Goal: Transaction & Acquisition: Book appointment/travel/reservation

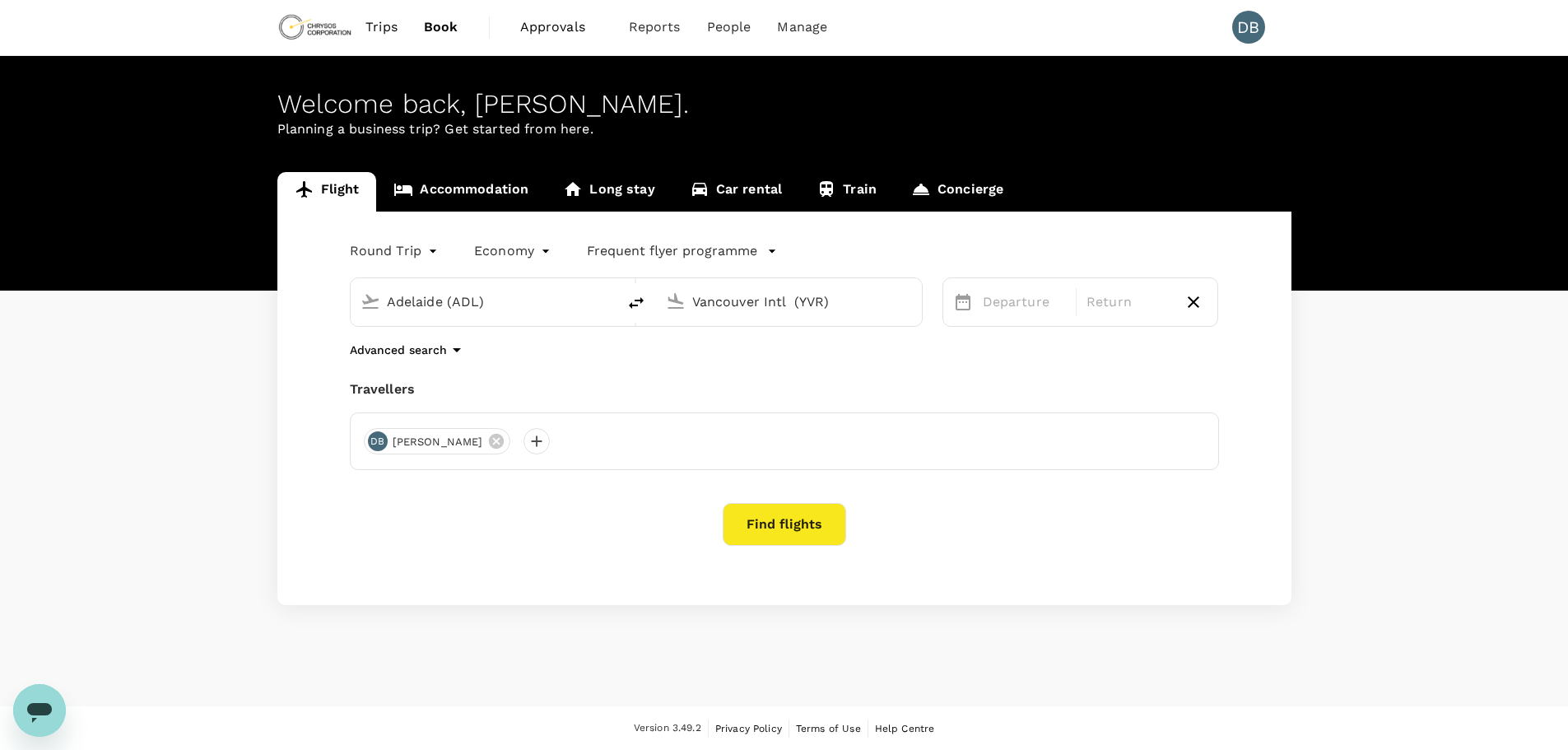
click at [1397, 370] on div "Flight Accommodation Long stay Car rental Train Concierge Round Trip roundtrip …" at bounding box center [784, 388] width 1568 height 433
click at [1437, 31] on div "Trips Book Approvals 0 Reports People Manage DB Welcome back , [PERSON_NAME] . …" at bounding box center [784, 375] width 1568 height 752
click at [239, 271] on div "Flight Accommodation Long stay Car rental Train Concierge Round Trip roundtrip …" at bounding box center [784, 388] width 1568 height 433
click at [466, 184] on link "Accommodation" at bounding box center [461, 191] width 170 height 39
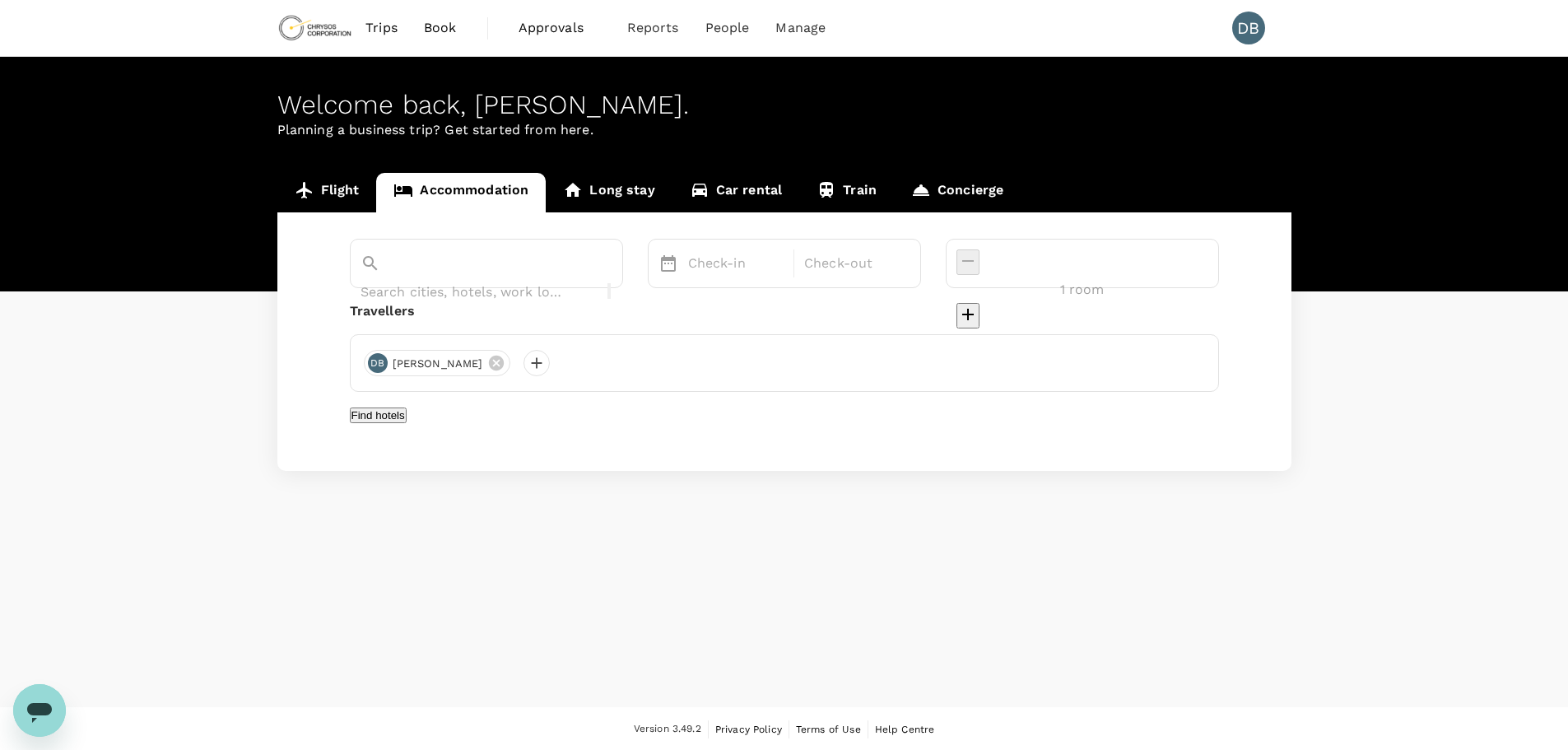
click at [518, 279] on input "text" at bounding box center [464, 291] width 206 height 26
type input "[GEOGRAPHIC_DATA]"
click at [658, 323] on div "Travellers DB [PERSON_NAME]" at bounding box center [784, 346] width 869 height 91
click at [784, 264] on p "Check-in" at bounding box center [736, 263] width 96 height 20
click at [567, 279] on input "text" at bounding box center [464, 291] width 206 height 26
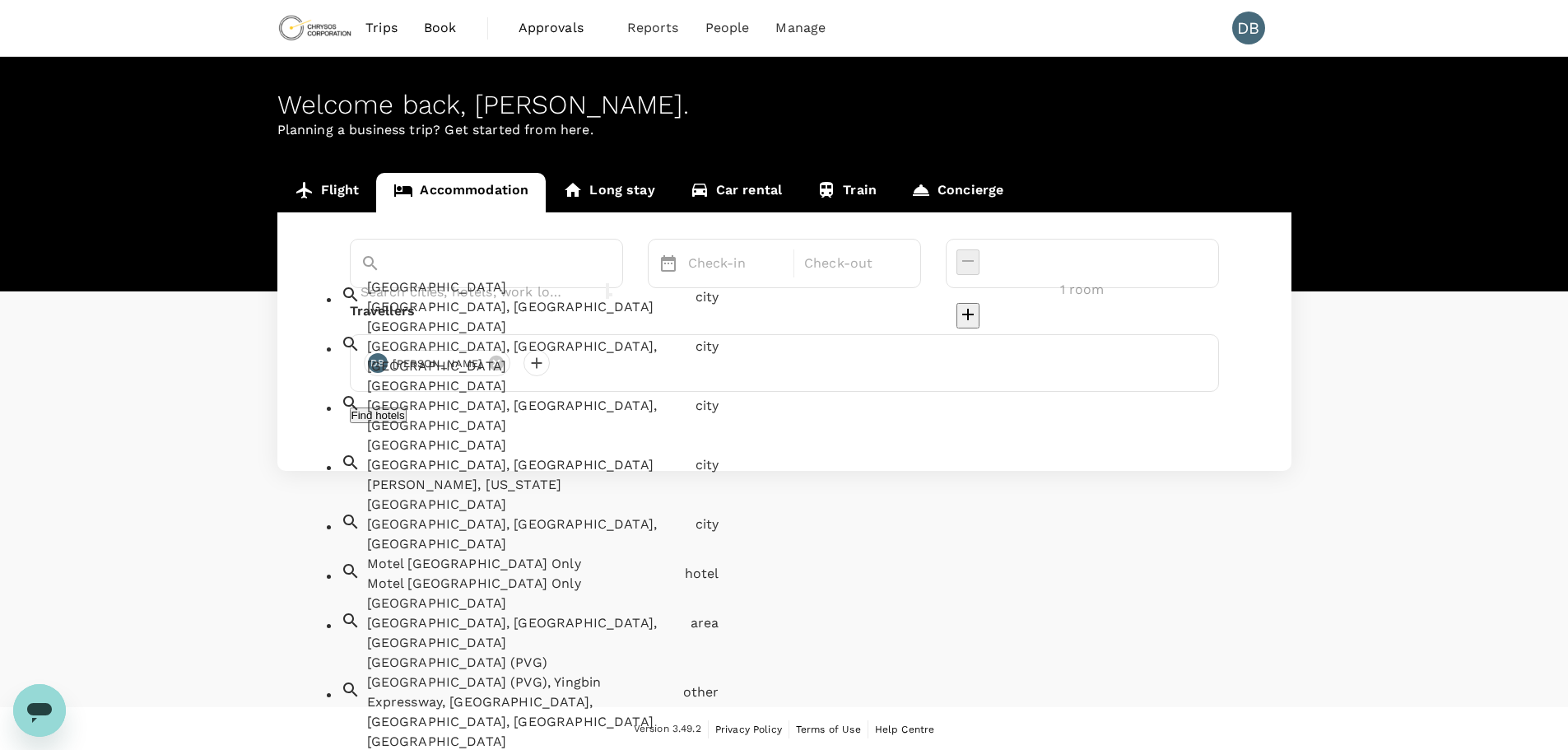
click at [503, 308] on div "[GEOGRAPHIC_DATA], [GEOGRAPHIC_DATA]" at bounding box center [528, 306] width 322 height 20
type input "[GEOGRAPHIC_DATA]"
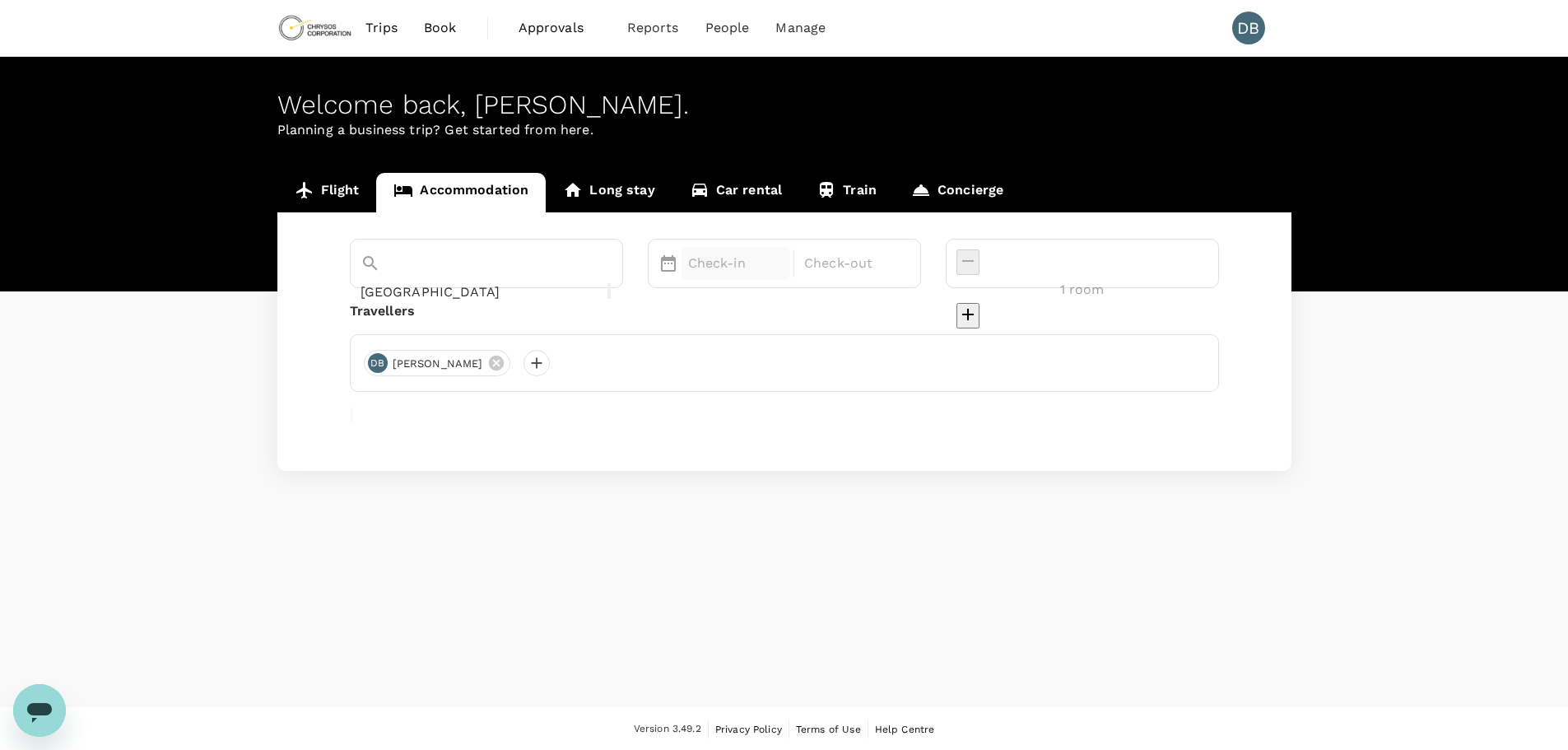
click at [770, 260] on p "Check-in" at bounding box center [736, 263] width 96 height 20
click at [927, 441] on div "14" at bounding box center [911, 438] width 31 height 31
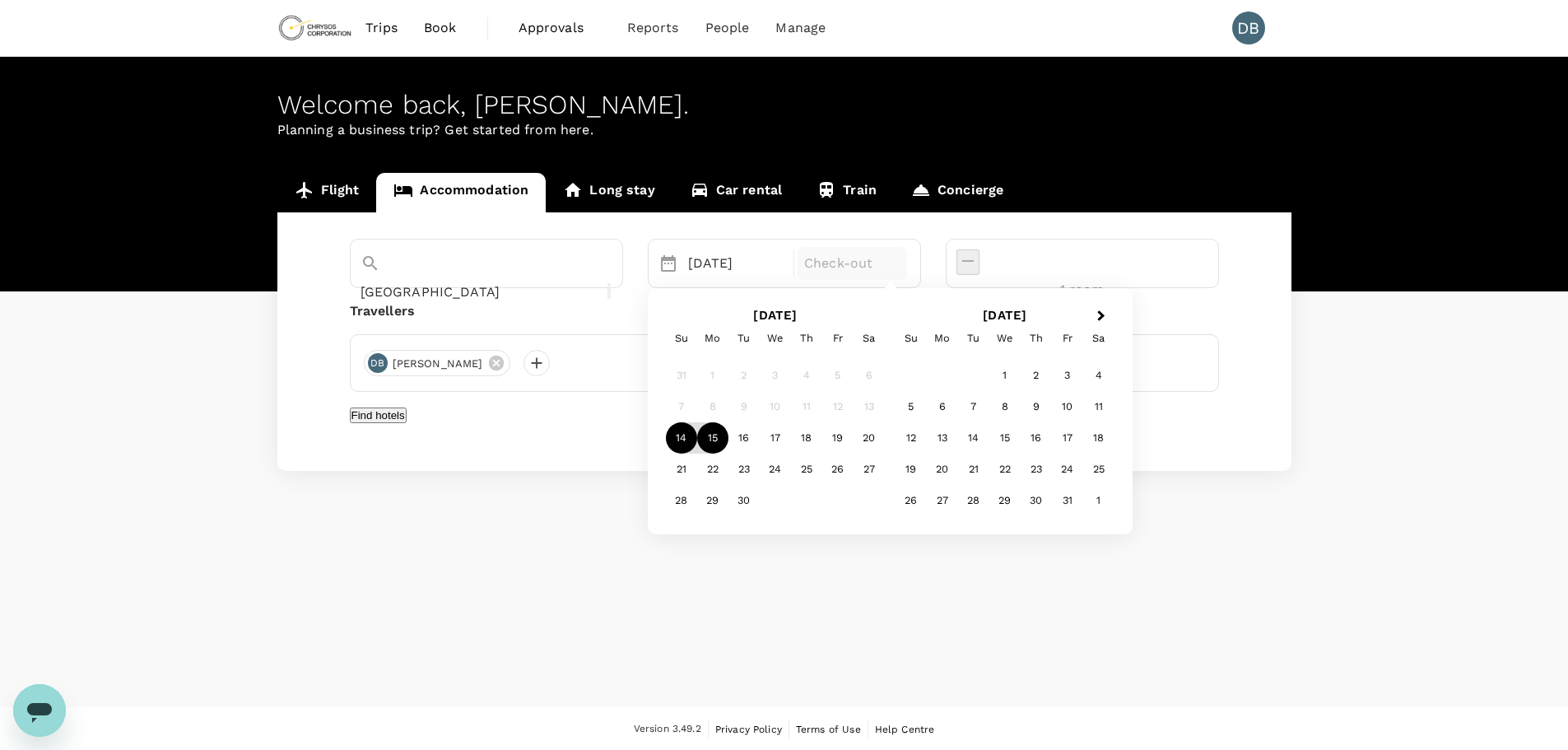
click at [728, 435] on div "15" at bounding box center [713, 438] width 31 height 31
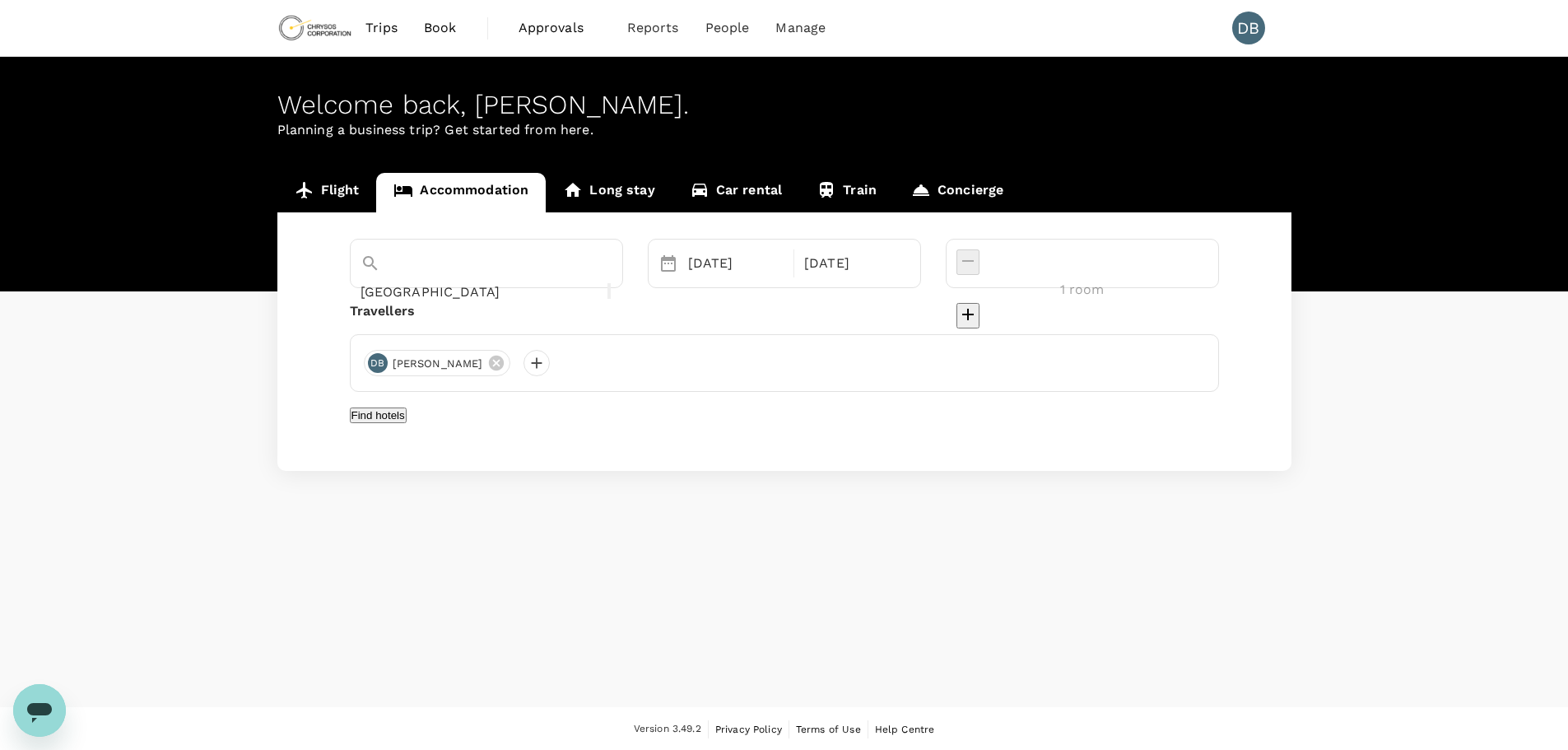
click at [407, 423] on button "Find hotels" at bounding box center [379, 415] width 57 height 15
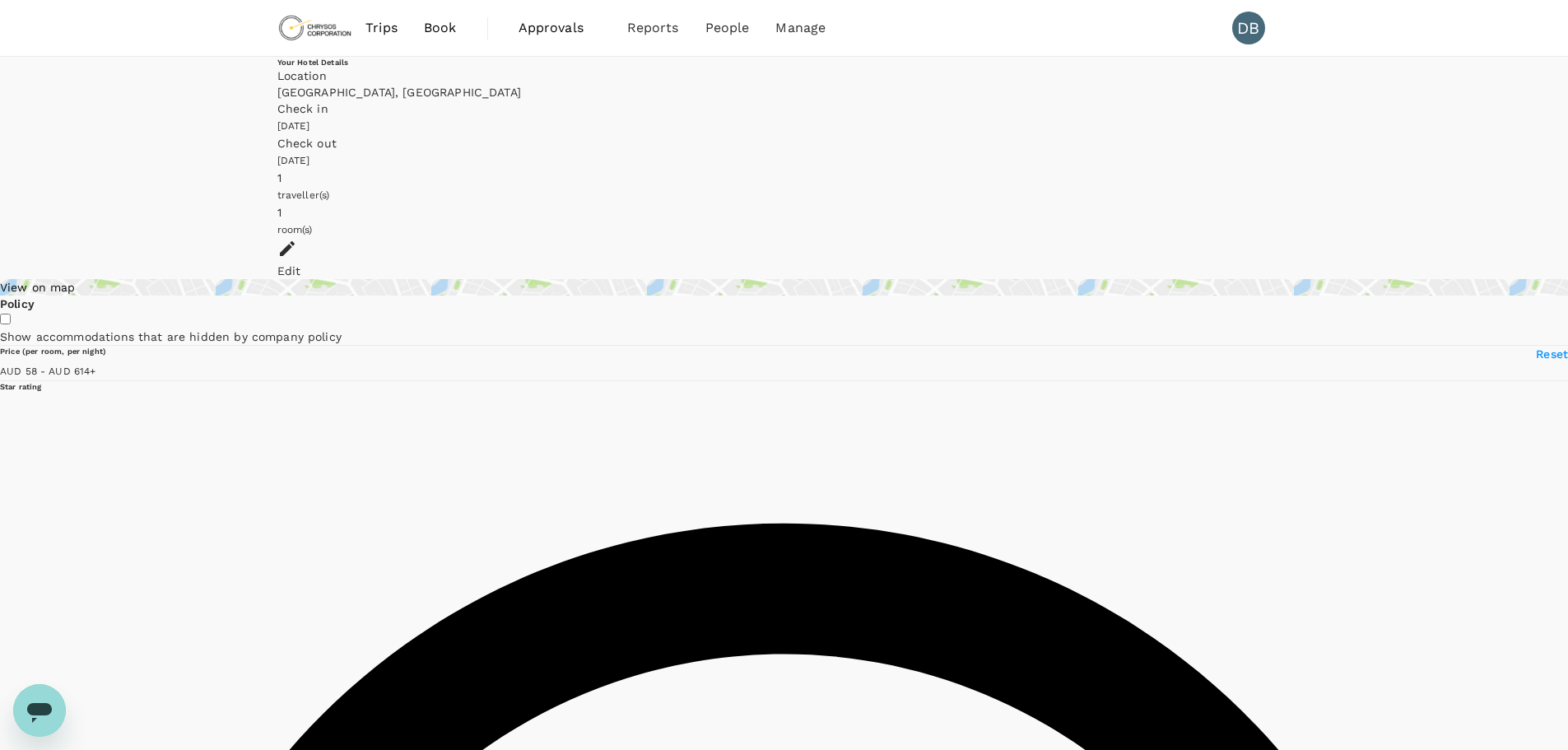
click at [399, 279] on div "View on map" at bounding box center [784, 286] width 1568 height 16
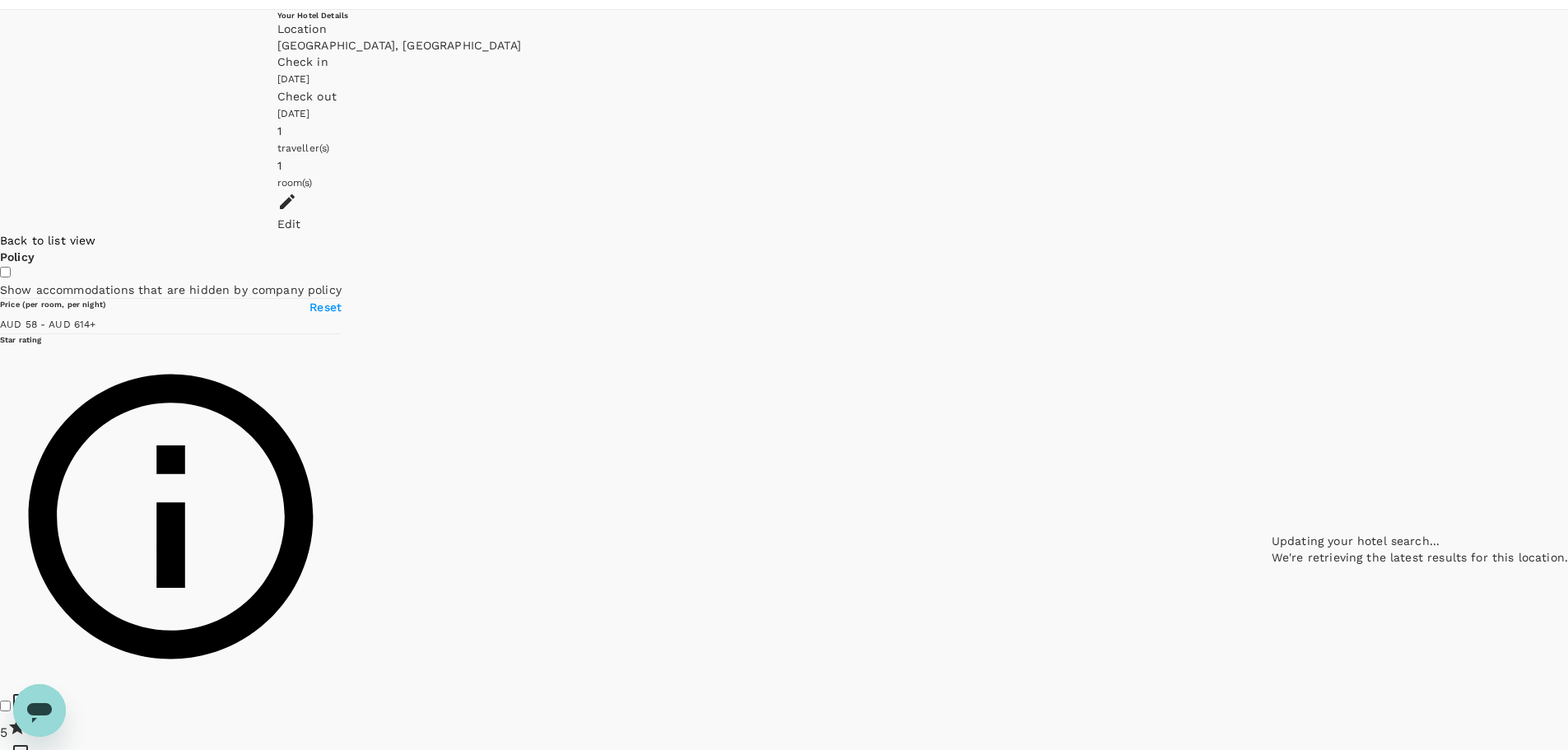
scroll to position [68, 0]
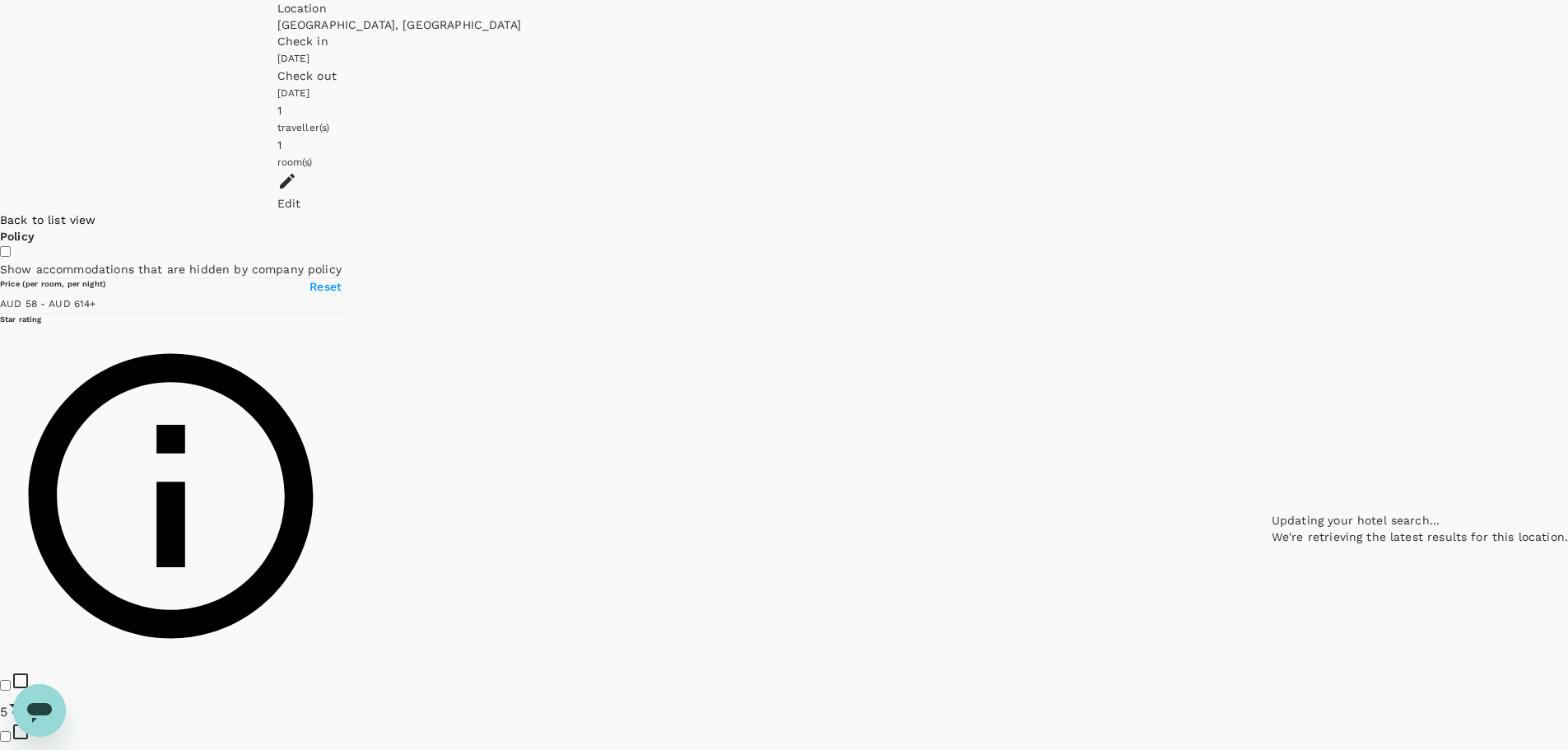
type input "613.06"
type input "25.06"
drag, startPoint x: 731, startPoint y: 357, endPoint x: 890, endPoint y: 342, distance: 159.7
click at [1272, 212] on div at bounding box center [1420, 212] width 297 height 0
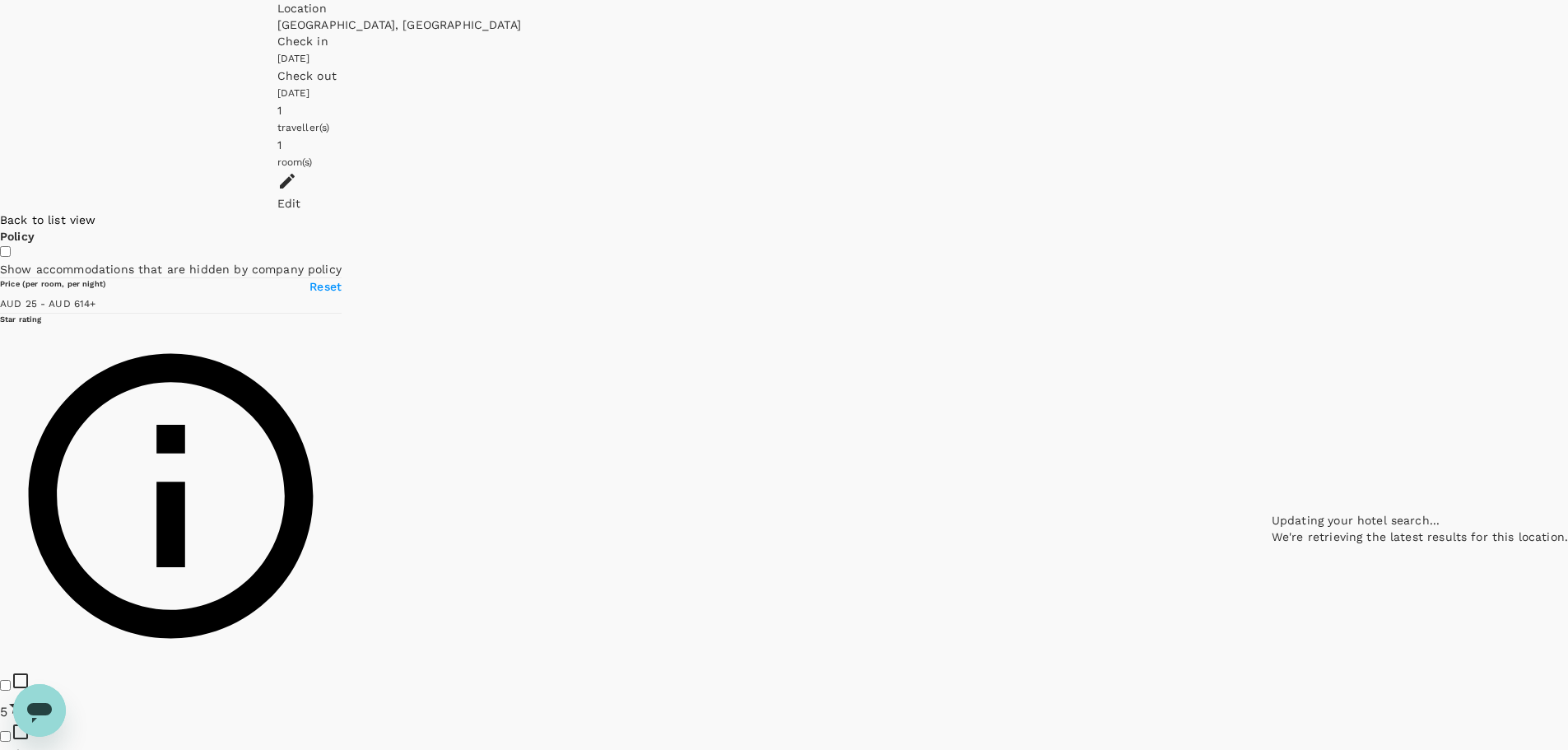
drag, startPoint x: 885, startPoint y: 400, endPoint x: 789, endPoint y: 256, distance: 173.1
click at [1272, 212] on div at bounding box center [1420, 212] width 297 height 0
drag, startPoint x: 1194, startPoint y: 486, endPoint x: 1159, endPoint y: 380, distance: 111.6
drag, startPoint x: 1011, startPoint y: 294, endPoint x: 1075, endPoint y: 396, distance: 120.4
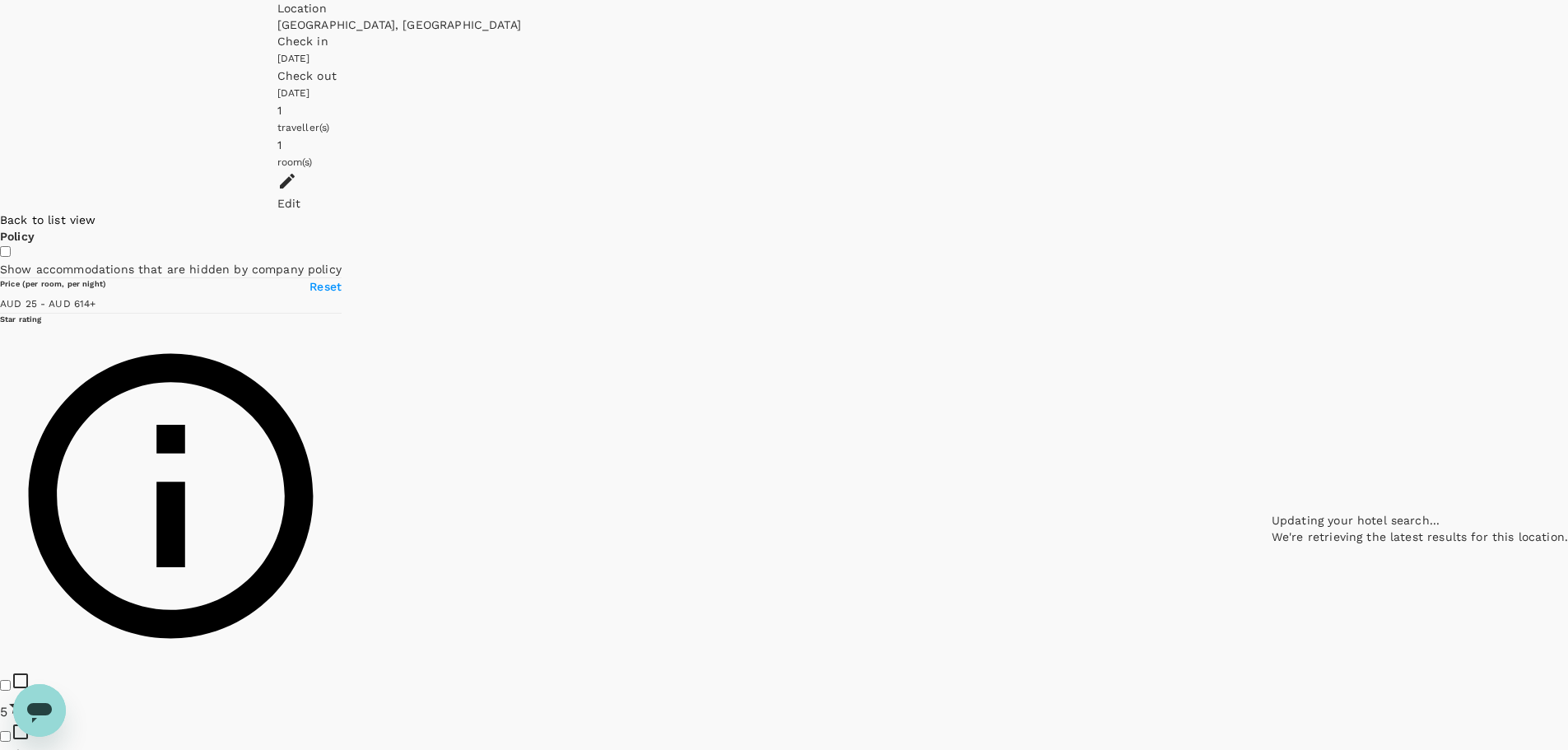
click at [1272, 212] on div at bounding box center [1420, 212] width 297 height 0
drag, startPoint x: 938, startPoint y: 354, endPoint x: 1057, endPoint y: 441, distance: 147.4
click at [1272, 212] on div at bounding box center [1420, 212] width 297 height 0
drag, startPoint x: 1076, startPoint y: 335, endPoint x: 1119, endPoint y: 469, distance: 140.7
click at [1272, 212] on div at bounding box center [1420, 212] width 297 height 0
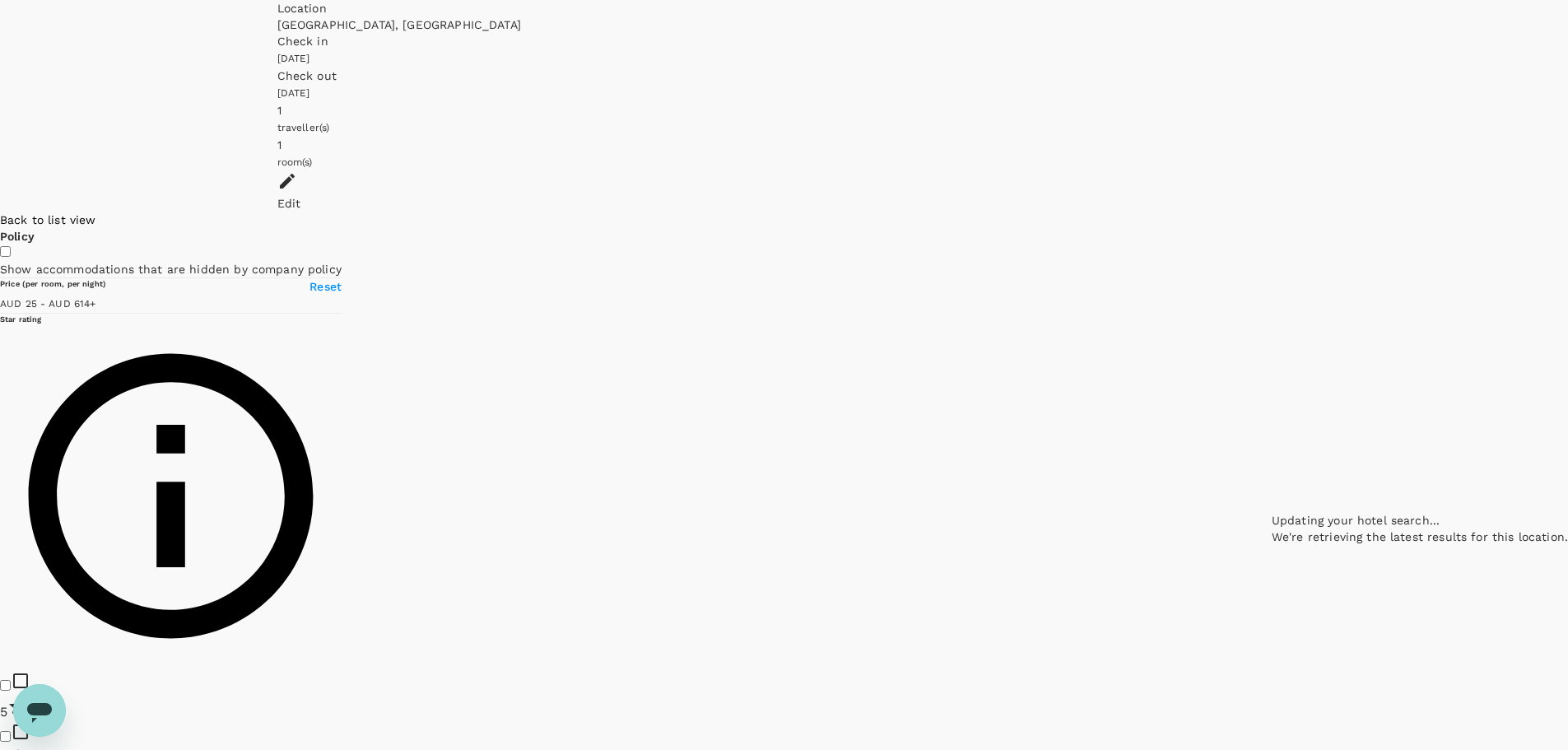
drag, startPoint x: 1214, startPoint y: 452, endPoint x: 1047, endPoint y: 428, distance: 168.7
drag, startPoint x: 860, startPoint y: 363, endPoint x: 972, endPoint y: 444, distance: 138.2
click at [1272, 212] on div at bounding box center [1420, 212] width 297 height 0
drag, startPoint x: 518, startPoint y: 374, endPoint x: 681, endPoint y: 367, distance: 163.2
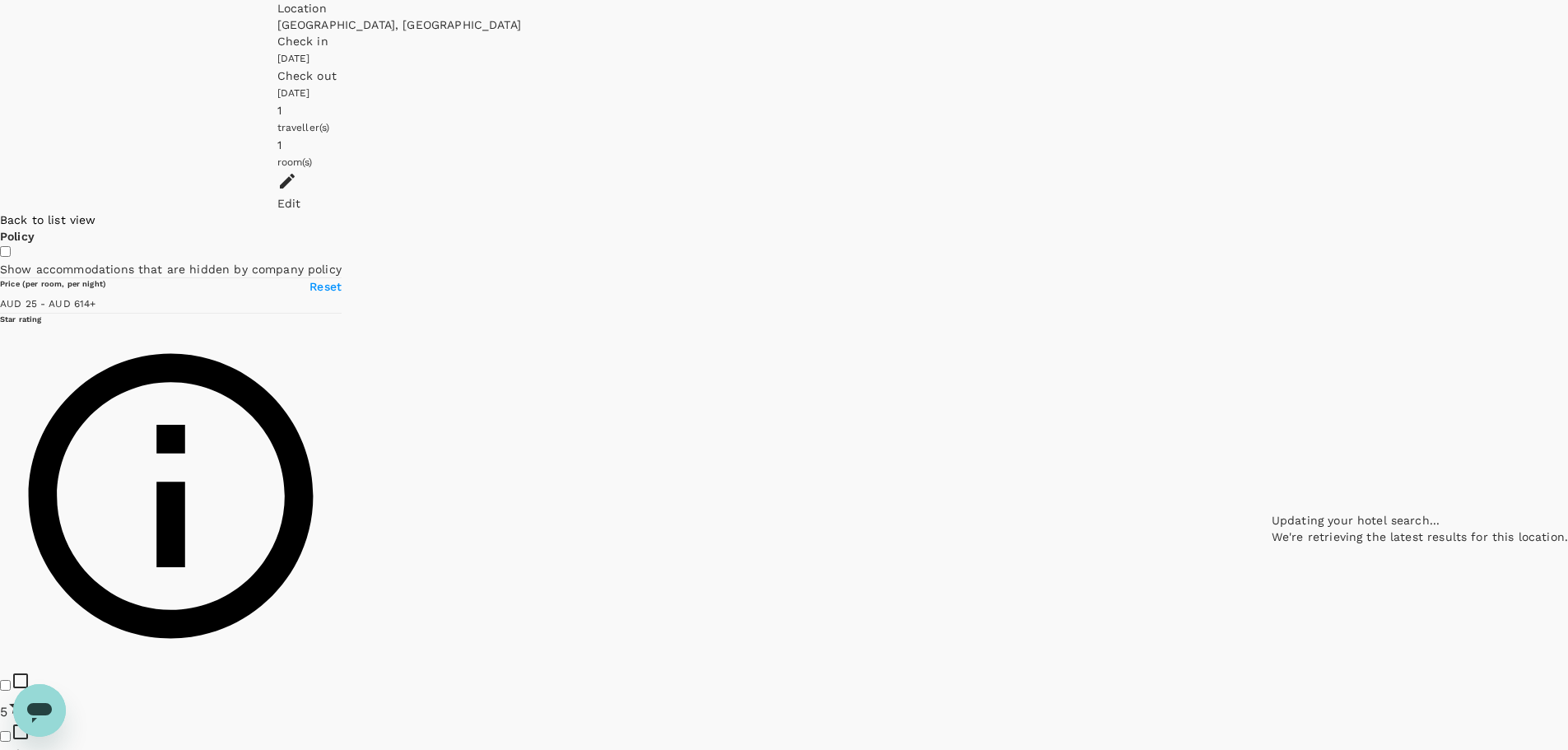
click at [1272, 212] on div at bounding box center [1420, 212] width 297 height 0
drag, startPoint x: 1056, startPoint y: 440, endPoint x: 489, endPoint y: 330, distance: 577.6
drag, startPoint x: 1028, startPoint y: 423, endPoint x: 612, endPoint y: 317, distance: 429.3
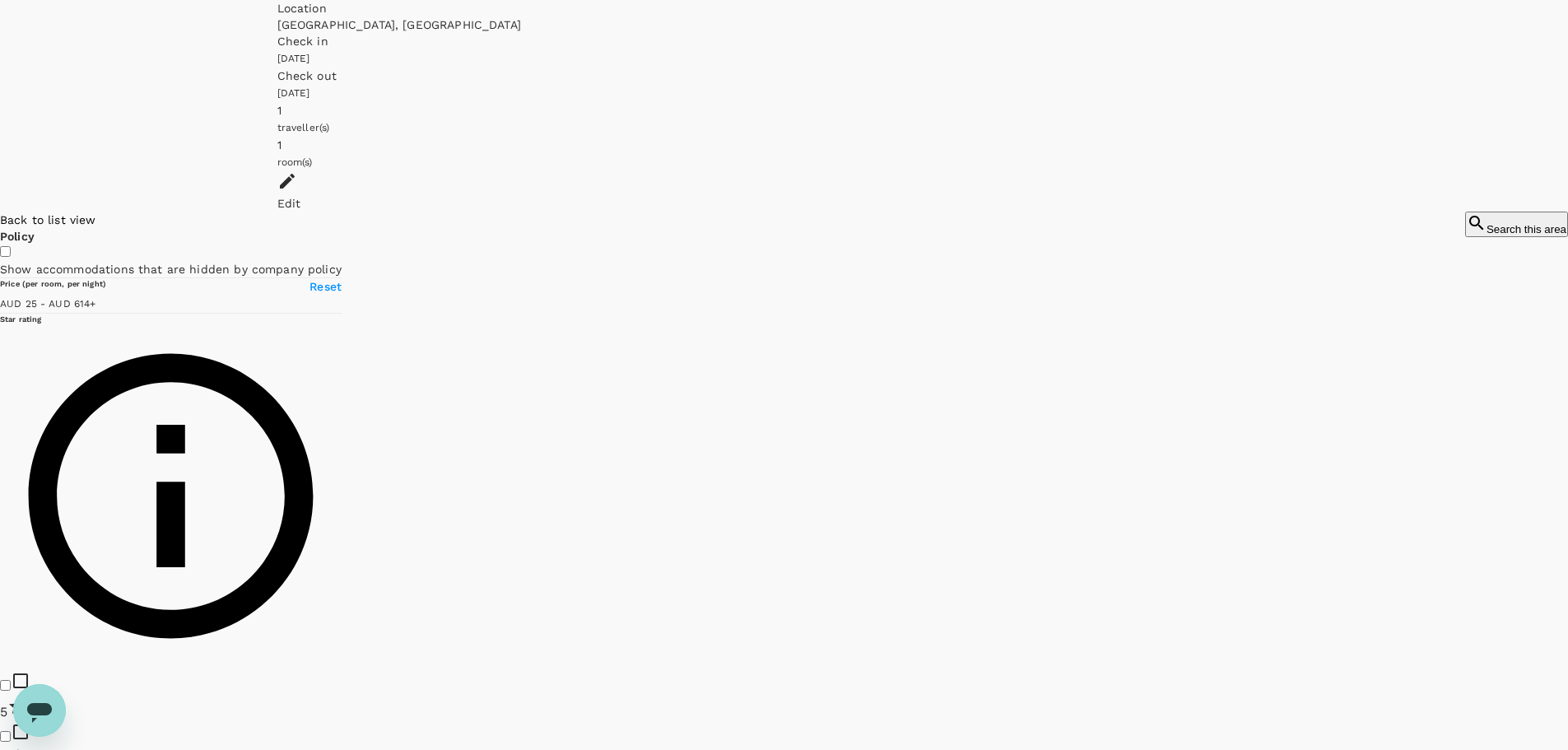
drag, startPoint x: 1210, startPoint y: 472, endPoint x: 733, endPoint y: 431, distance: 478.8
drag, startPoint x: 619, startPoint y: 311, endPoint x: 1129, endPoint y: 422, distance: 521.9
click at [1466, 212] on div at bounding box center [1517, 212] width 103 height 0
drag, startPoint x: 718, startPoint y: 385, endPoint x: 1016, endPoint y: 395, distance: 298.2
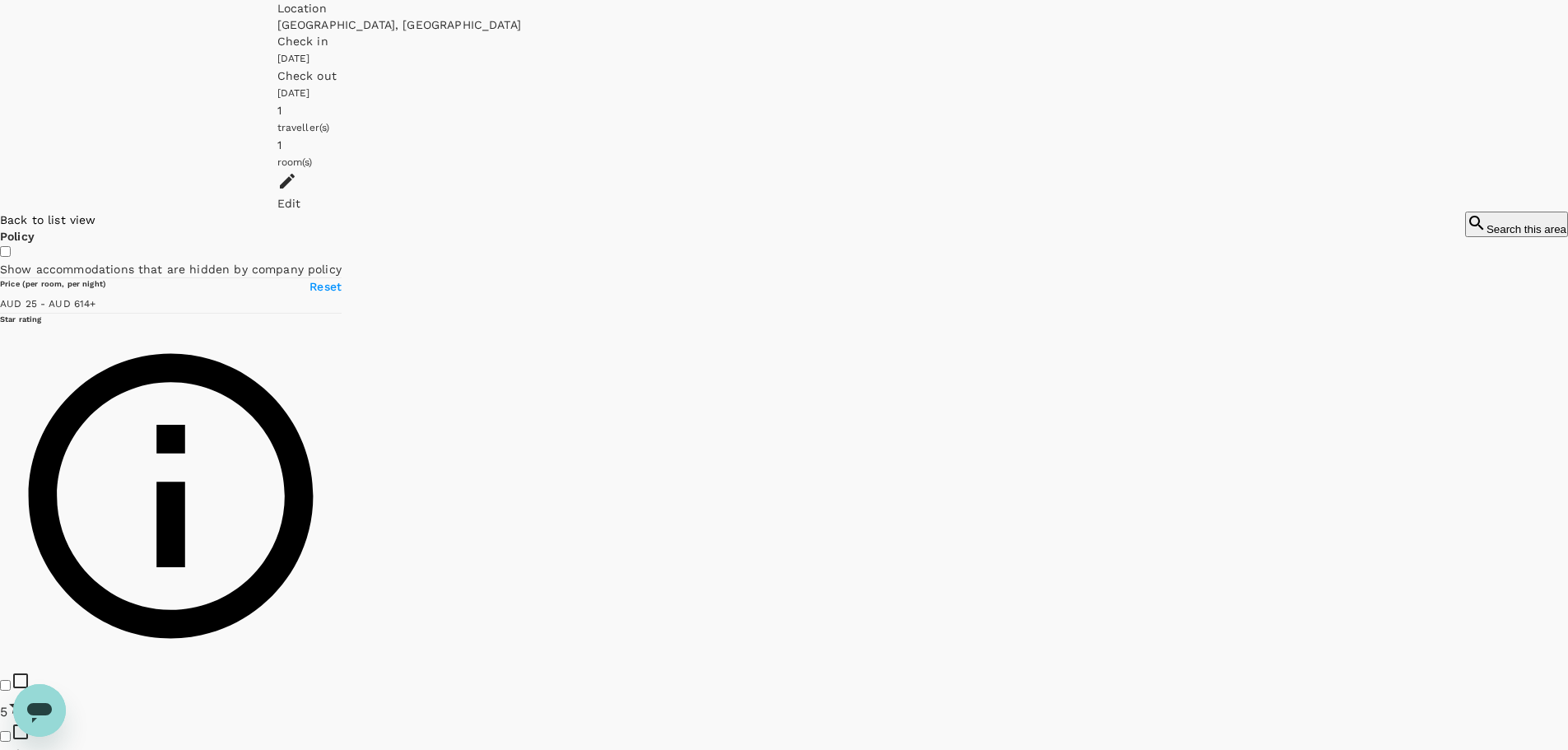
click at [1466, 212] on div at bounding box center [1517, 212] width 103 height 0
drag, startPoint x: 1039, startPoint y: 370, endPoint x: 668, endPoint y: 311, distance: 375.7
drag, startPoint x: 1075, startPoint y: 390, endPoint x: 907, endPoint y: 376, distance: 168.6
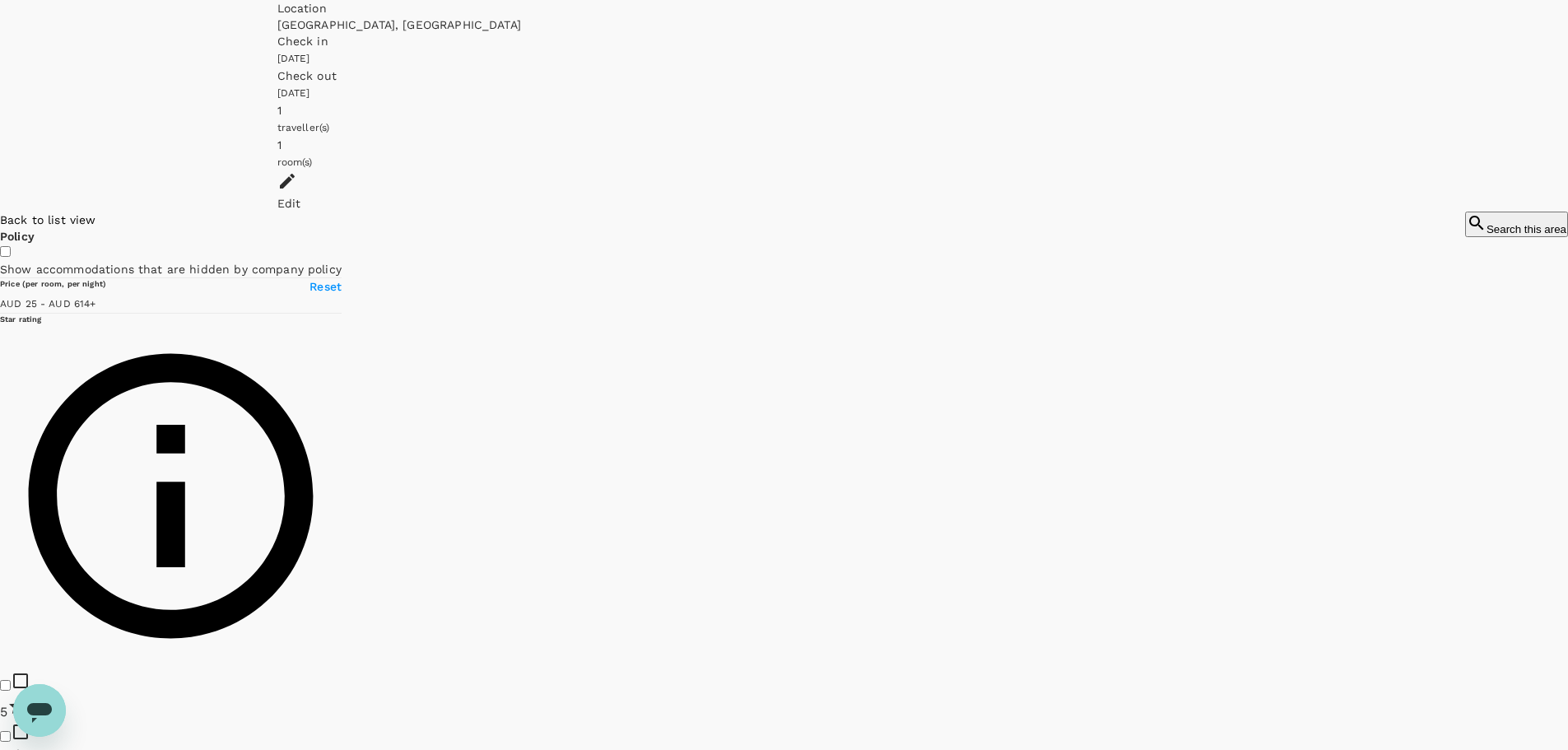
type input "613.06"
drag, startPoint x: 1080, startPoint y: 349, endPoint x: 1074, endPoint y: 374, distance: 25.7
click at [1466, 212] on div at bounding box center [1517, 212] width 103 height 0
